Goal: Task Accomplishment & Management: Manage account settings

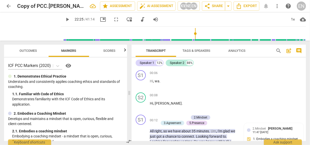
scroll to position [2061, 0]
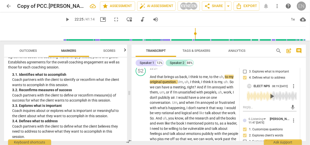
click at [301, 8] on div "EN" at bounding box center [300, 6] width 9 height 9
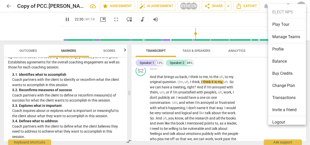
click at [62, 18] on div at bounding box center [155, 72] width 310 height 145
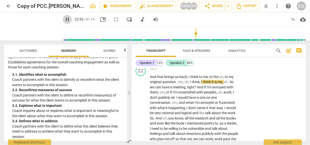
click at [64, 19] on span "pause" at bounding box center [67, 19] width 6 height 6
type input "1352"
click at [6, 8] on span "arrow_back" at bounding box center [9, 6] width 6 height 6
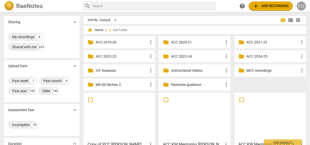
click at [301, 5] on div "EN" at bounding box center [300, 6] width 9 height 9
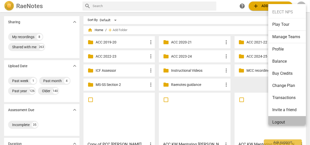
click at [283, 122] on li "Logout" at bounding box center [287, 122] width 39 height 12
